Goal: Navigation & Orientation: Find specific page/section

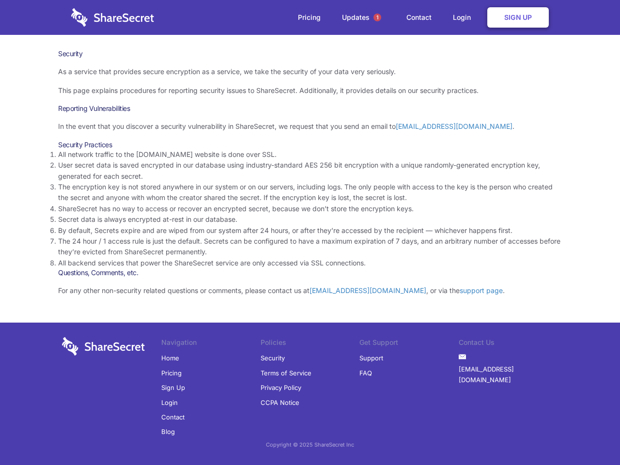
click at [310, 233] on li "By default, Secrets expire and are wiped from our system after 24 hours, or aft…" at bounding box center [310, 230] width 504 height 11
click at [377, 17] on span "1" at bounding box center [378, 18] width 8 height 8
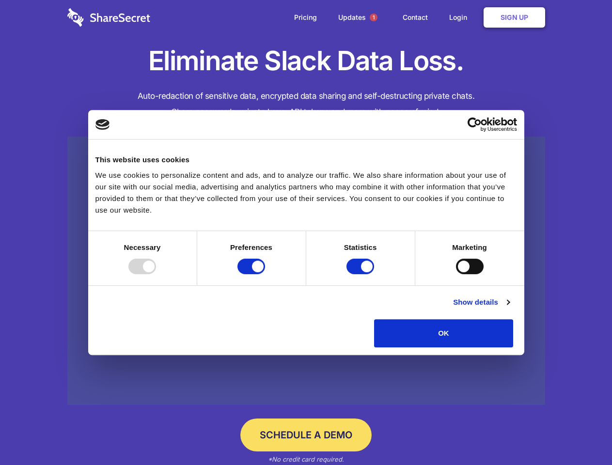
click at [156, 274] on div at bounding box center [142, 267] width 28 height 16
click at [265, 274] on input "Preferences" at bounding box center [251, 267] width 28 height 16
checkbox input "false"
click at [361, 274] on input "Statistics" at bounding box center [360, 267] width 28 height 16
checkbox input "false"
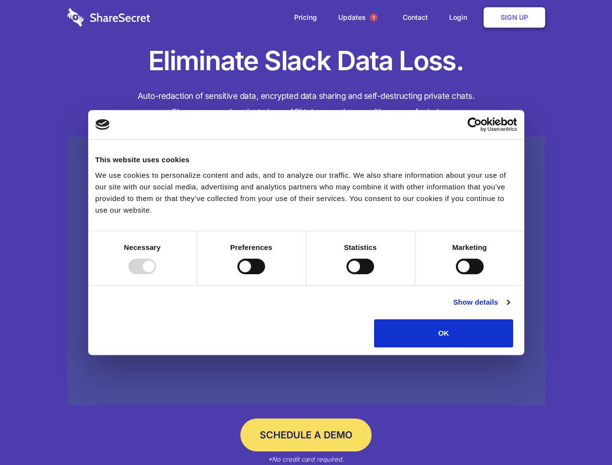
click at [456, 274] on input "Marketing" at bounding box center [470, 267] width 28 height 16
checkbox input "true"
